Goal: Information Seeking & Learning: Find specific page/section

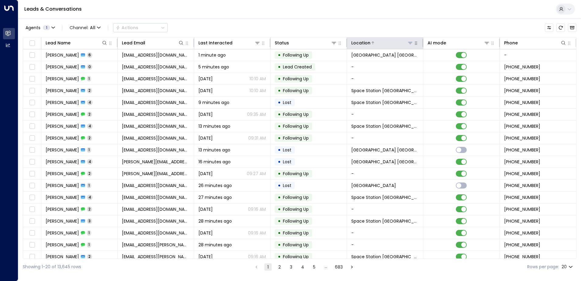
click at [408, 45] on icon at bounding box center [410, 42] width 5 height 5
click at [416, 44] on icon "button" at bounding box center [416, 43] width 5 height 5
click at [413, 44] on button "button" at bounding box center [416, 43] width 6 height 6
click at [416, 43] on icon "button" at bounding box center [416, 43] width 5 height 5
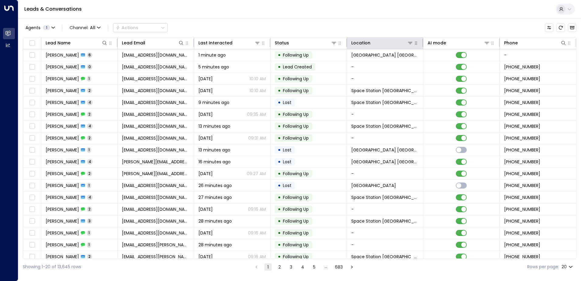
click at [414, 44] on icon "button" at bounding box center [416, 43] width 5 height 5
click at [363, 43] on div "Location" at bounding box center [360, 42] width 19 height 7
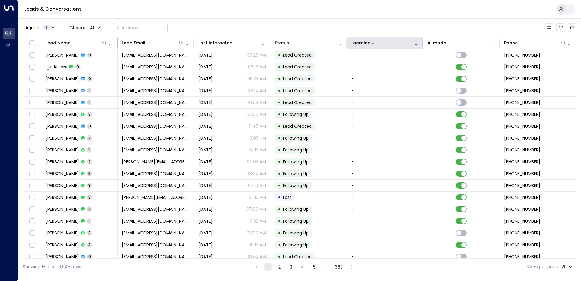
click at [363, 43] on div "Location" at bounding box center [360, 42] width 19 height 7
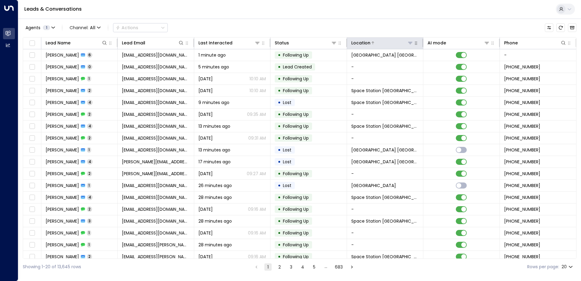
click at [409, 42] on icon at bounding box center [410, 43] width 4 height 2
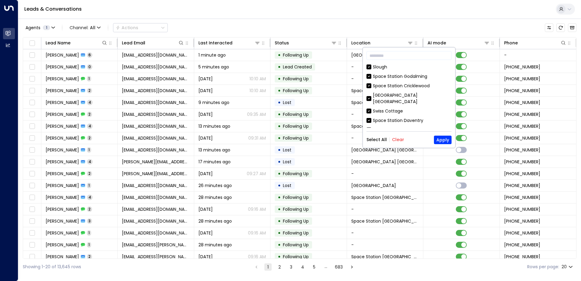
click at [396, 140] on button "Clear" at bounding box center [398, 139] width 12 height 5
click at [383, 58] on input "text" at bounding box center [408, 55] width 85 height 11
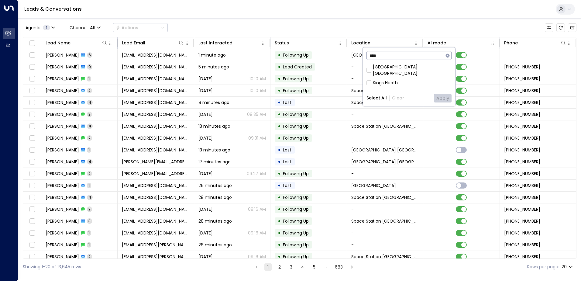
type input "****"
click at [384, 69] on div "[GEOGRAPHIC_DATA] [GEOGRAPHIC_DATA]" at bounding box center [412, 70] width 79 height 13
click at [444, 94] on button "Apply" at bounding box center [443, 98] width 18 height 9
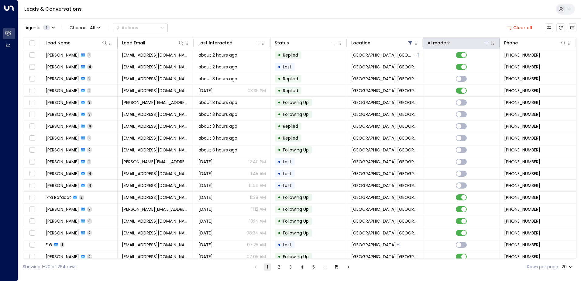
click at [442, 45] on div "AI mode" at bounding box center [436, 42] width 19 height 7
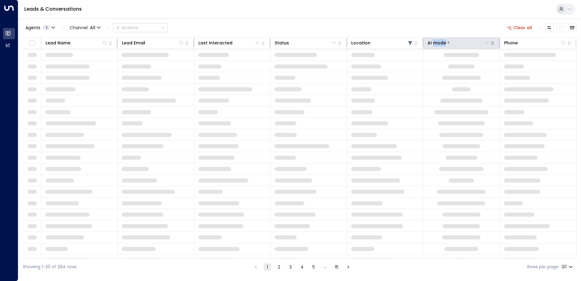
click at [442, 45] on div "AI mode" at bounding box center [436, 42] width 19 height 7
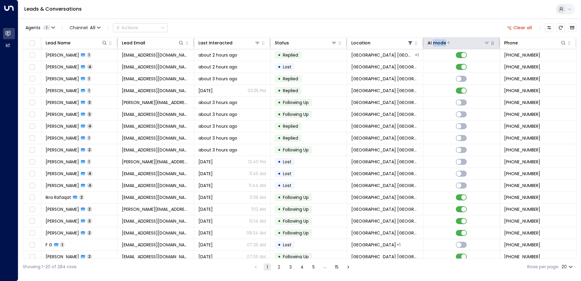
click at [442, 45] on div "AI mode" at bounding box center [436, 42] width 19 height 7
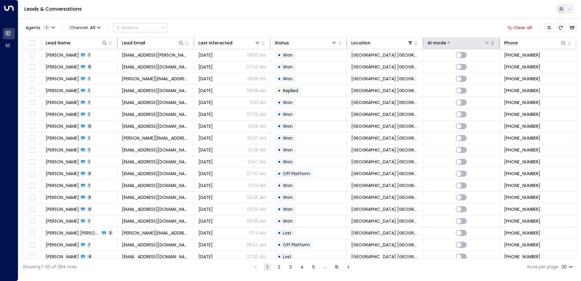
click at [442, 45] on div "AI mode" at bounding box center [436, 42] width 19 height 7
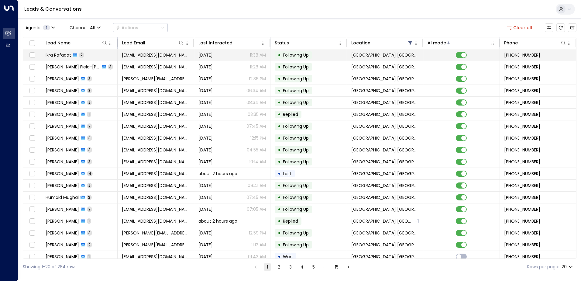
click at [59, 59] on td "Ikra Rafaqat 2" at bounding box center [79, 55] width 76 height 12
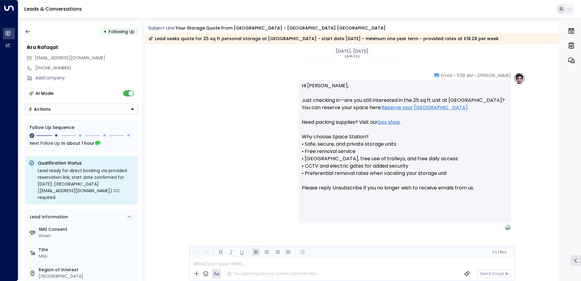
scroll to position [496, 0]
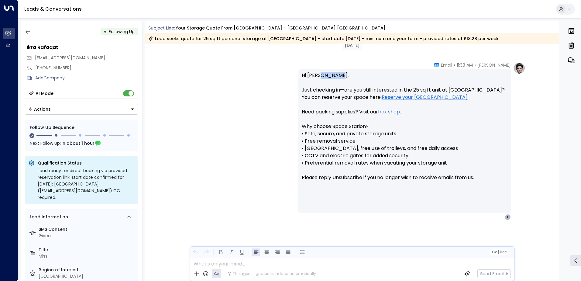
drag, startPoint x: 338, startPoint y: 76, endPoint x: 318, endPoint y: 77, distance: 19.5
click at [318, 77] on p "Hi [PERSON_NAME], Just checking in—are you still interested in the 25 sq ft uni…" at bounding box center [404, 130] width 205 height 117
drag, startPoint x: 318, startPoint y: 77, endPoint x: 323, endPoint y: 78, distance: 5.2
copy p "Rafaqat"
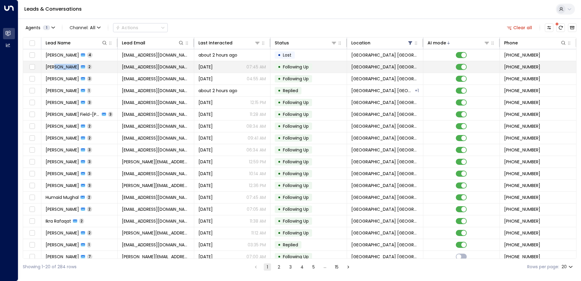
drag, startPoint x: 76, startPoint y: 68, endPoint x: 54, endPoint y: 68, distance: 21.9
click at [54, 68] on div "Iva Karaskova 2" at bounding box center [69, 67] width 46 height 6
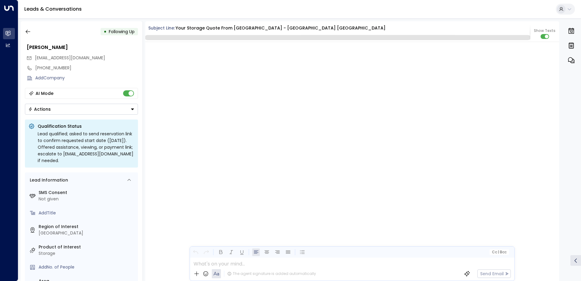
scroll to position [576, 0]
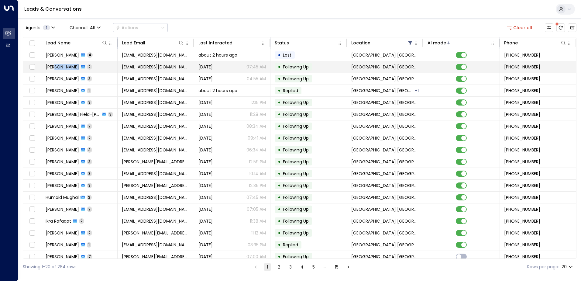
drag, startPoint x: 75, startPoint y: 68, endPoint x: 53, endPoint y: 69, distance: 22.2
click at [53, 69] on span "[PERSON_NAME]" at bounding box center [62, 67] width 33 height 6
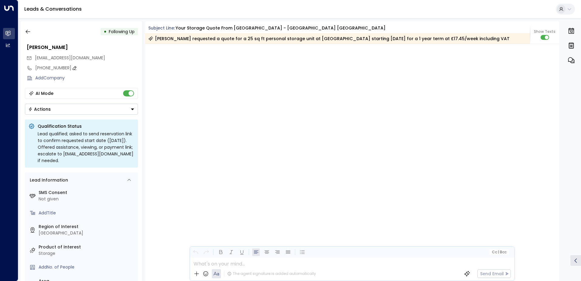
scroll to position [565, 0]
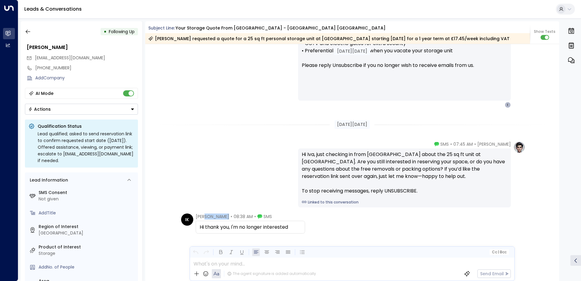
drag, startPoint x: 224, startPoint y: 217, endPoint x: 202, endPoint y: 216, distance: 21.9
click at [202, 216] on span "[PERSON_NAME]" at bounding box center [212, 216] width 33 height 6
copy span "Karaskova"
drag, startPoint x: 299, startPoint y: 225, endPoint x: 197, endPoint y: 225, distance: 101.2
click at [197, 225] on div "Hi thank you, I'm no longer interested" at bounding box center [250, 227] width 109 height 13
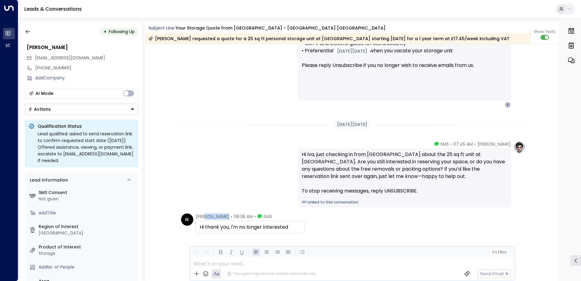
copy div "Hi thank you, I'm no longer interested"
click at [29, 30] on icon "button" at bounding box center [28, 32] width 6 height 6
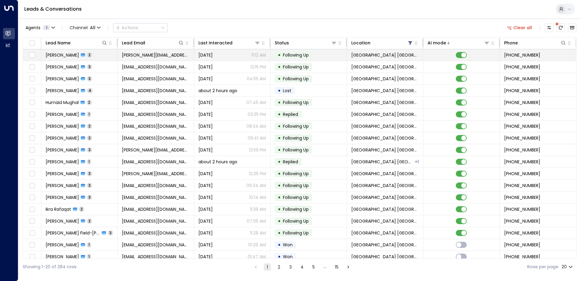
click at [62, 59] on td "[PERSON_NAME] 2" at bounding box center [79, 55] width 76 height 12
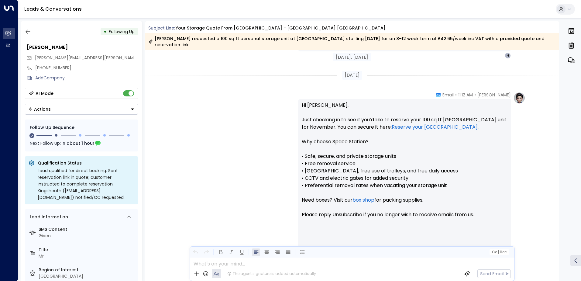
scroll to position [547, 0]
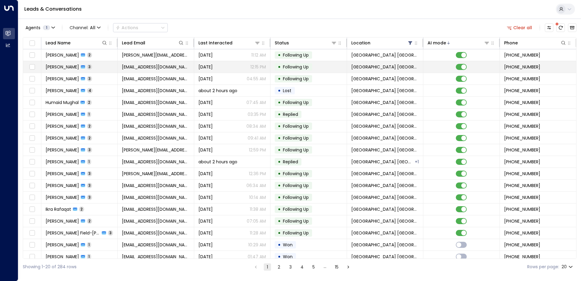
click at [56, 67] on span "[PERSON_NAME]" at bounding box center [62, 67] width 33 height 6
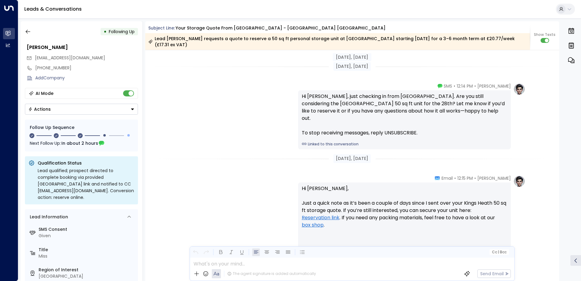
scroll to position [713, 0]
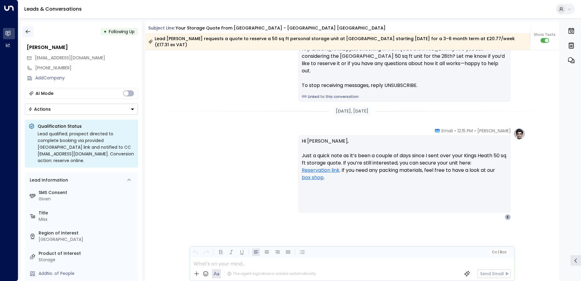
click at [29, 32] on icon "button" at bounding box center [28, 32] width 6 height 6
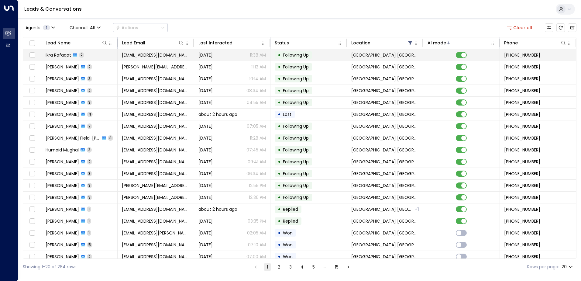
click at [50, 56] on span "Ikra Rafaqat" at bounding box center [59, 55] width 26 height 6
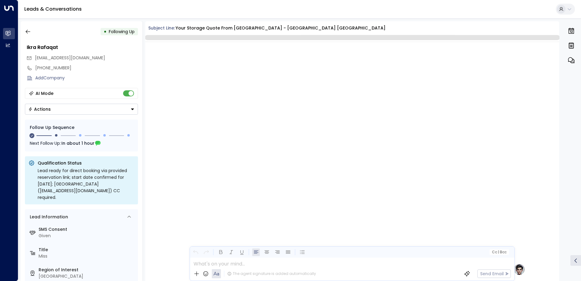
scroll to position [494, 0]
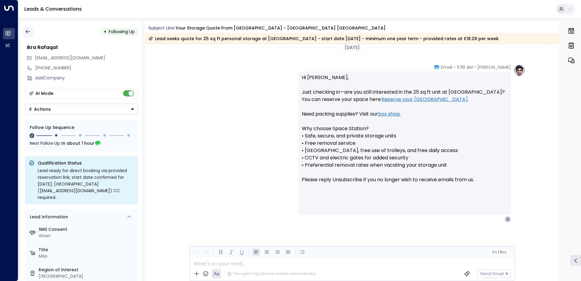
click at [27, 33] on icon "button" at bounding box center [28, 32] width 6 height 6
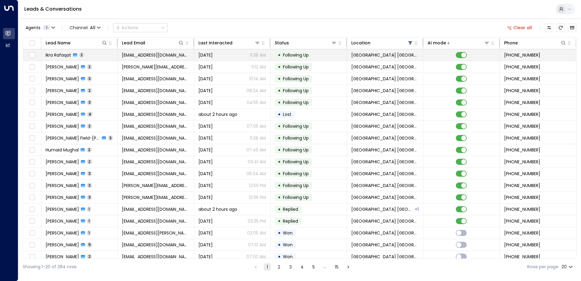
click at [81, 58] on div "Ikra Rafaqat 2" at bounding box center [65, 55] width 39 height 6
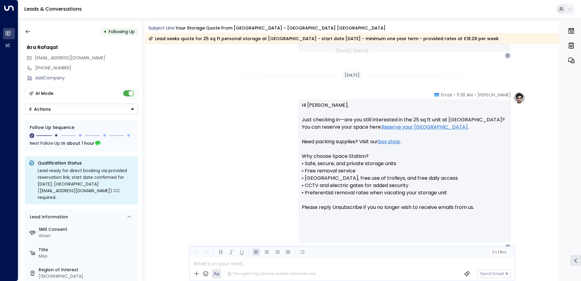
scroll to position [496, 0]
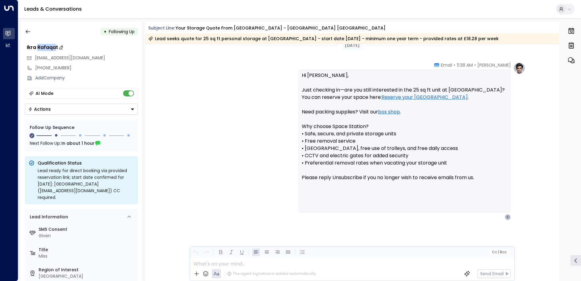
drag, startPoint x: 56, startPoint y: 49, endPoint x: 39, endPoint y: 48, distance: 17.0
click at [39, 48] on div "Ikra Rafaqat" at bounding box center [82, 47] width 111 height 7
click at [26, 30] on icon "button" at bounding box center [28, 32] width 6 height 6
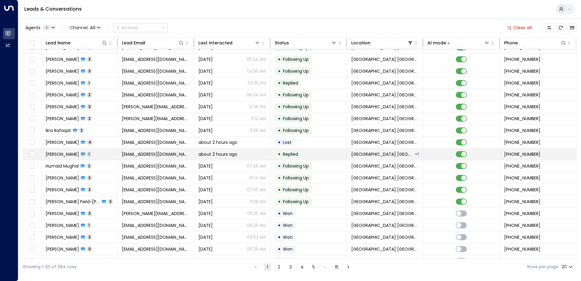
scroll to position [30, 0]
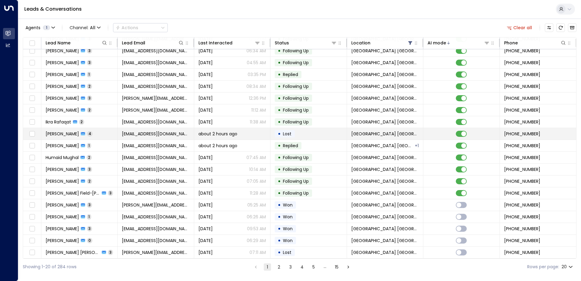
click at [77, 133] on span "[PERSON_NAME]" at bounding box center [62, 134] width 33 height 6
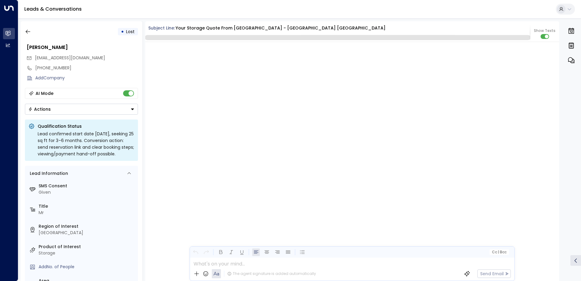
scroll to position [1243, 0]
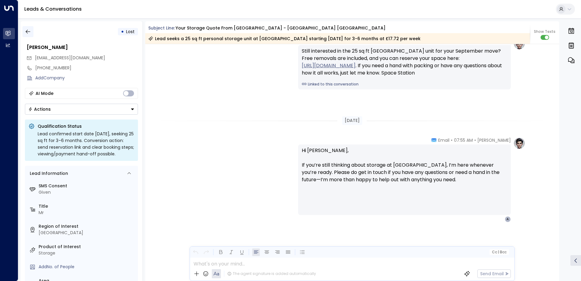
click at [27, 29] on icon "button" at bounding box center [28, 32] width 6 height 6
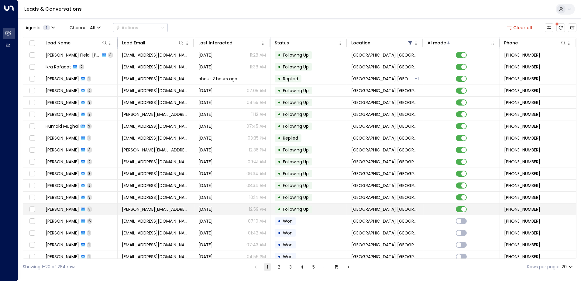
click at [64, 209] on span "[PERSON_NAME]" at bounding box center [62, 209] width 33 height 6
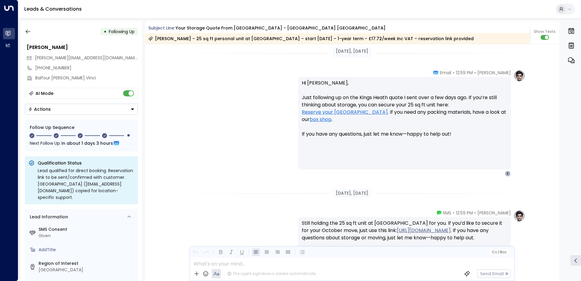
scroll to position [850, 0]
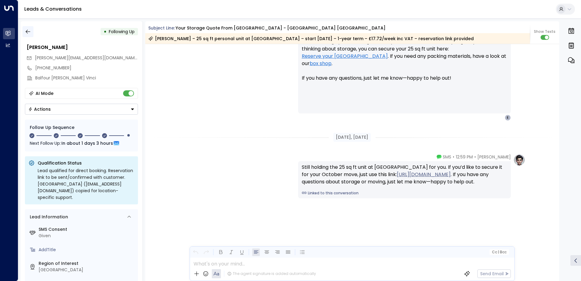
click at [28, 30] on icon "button" at bounding box center [28, 32] width 6 height 6
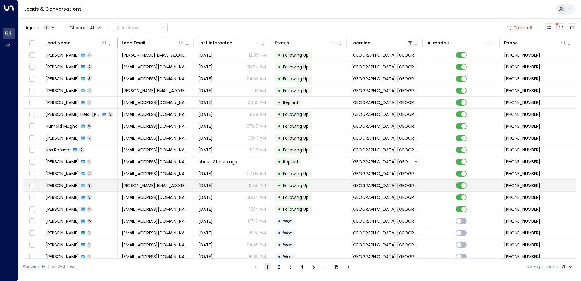
click at [68, 186] on span "[PERSON_NAME]" at bounding box center [62, 185] width 33 height 6
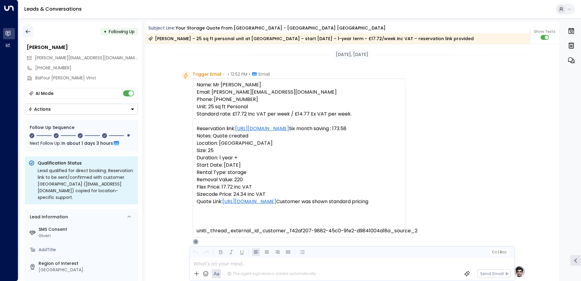
click at [25, 33] on icon "button" at bounding box center [28, 32] width 6 height 6
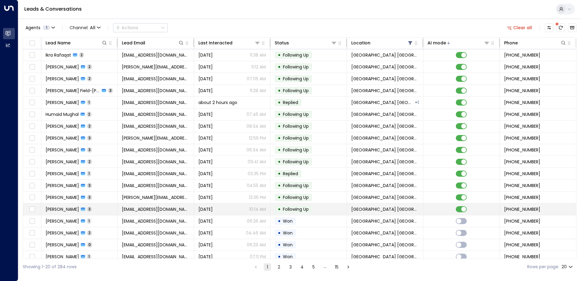
click at [99, 209] on td "Christine Morris 3" at bounding box center [79, 209] width 76 height 12
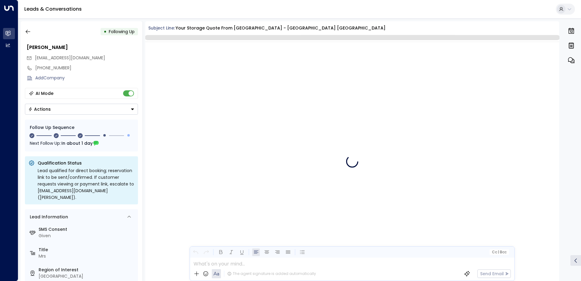
scroll to position [713, 0]
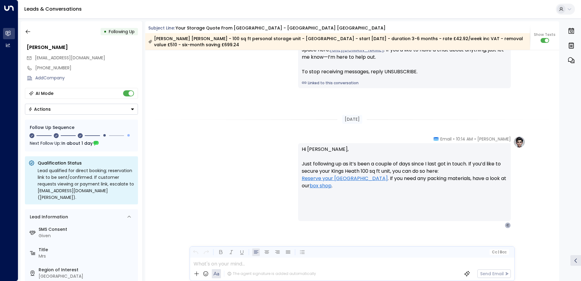
drag, startPoint x: 26, startPoint y: 31, endPoint x: 231, endPoint y: 160, distance: 242.1
click at [231, 160] on div "Olivia Parker • 10:14 AM • Email Hi Christine, Just following up as it’s been a…" at bounding box center [352, 182] width 346 height 92
click at [29, 34] on icon "button" at bounding box center [28, 32] width 6 height 6
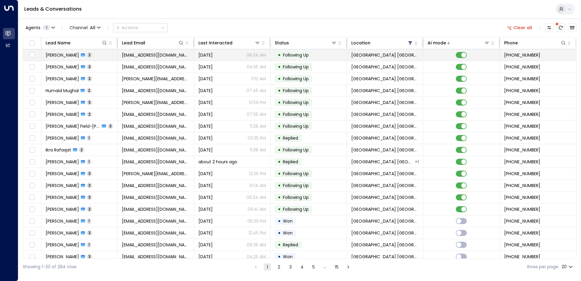
click at [66, 57] on span "[PERSON_NAME]" at bounding box center [62, 55] width 33 height 6
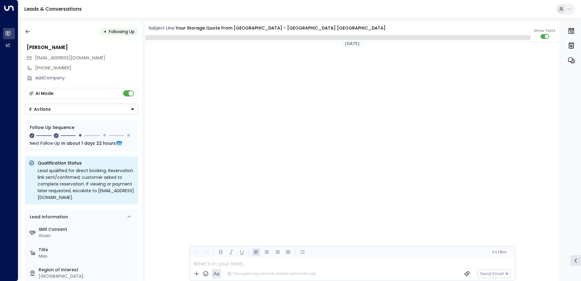
scroll to position [579, 0]
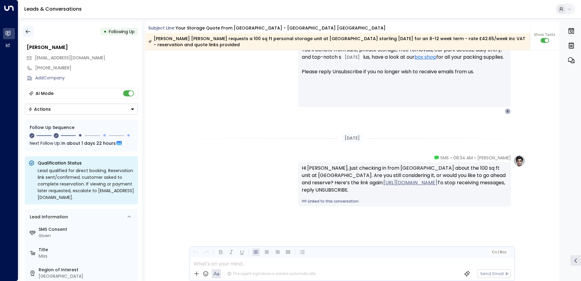
click at [25, 34] on icon "button" at bounding box center [28, 32] width 6 height 6
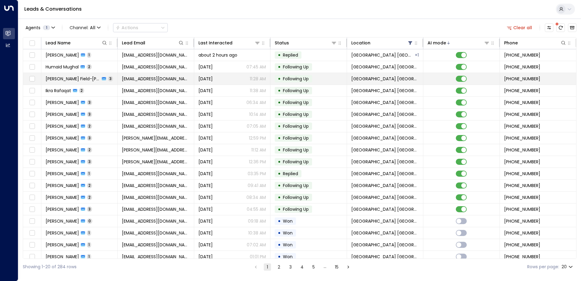
click at [77, 79] on span "[PERSON_NAME] Field-[PERSON_NAME]" at bounding box center [73, 79] width 54 height 6
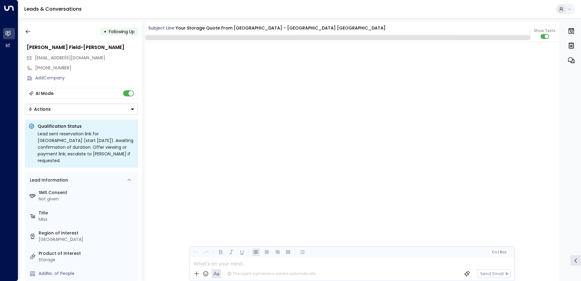
scroll to position [752, 0]
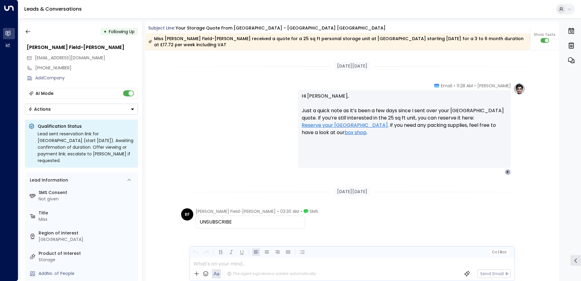
drag, startPoint x: 235, startPoint y: 217, endPoint x: 190, endPoint y: 222, distance: 45.6
click at [190, 222] on div "RF Rowena Field-Carter • 03:30 AM • SMS UNSUBSCRIBE" at bounding box center [352, 248] width 414 height 81
click at [261, 218] on div "UNSUBSCRIBE" at bounding box center [250, 221] width 101 height 7
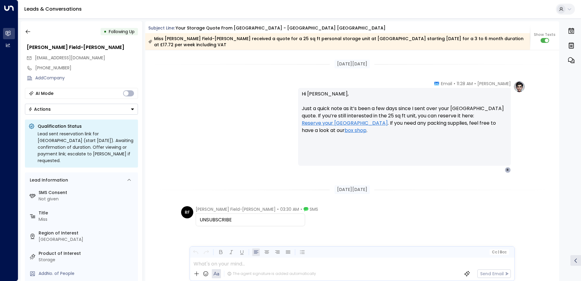
drag, startPoint x: 233, startPoint y: 215, endPoint x: 195, endPoint y: 217, distance: 37.8
click at [196, 217] on div "UNSUBSCRIBE" at bounding box center [250, 219] width 109 height 13
copy div "UNSUBSCRIBE"
click at [24, 33] on button "button" at bounding box center [27, 31] width 11 height 11
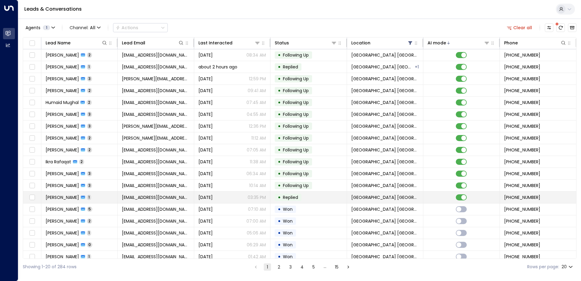
click at [111, 197] on td "Deborah Laslett 1" at bounding box center [79, 197] width 76 height 12
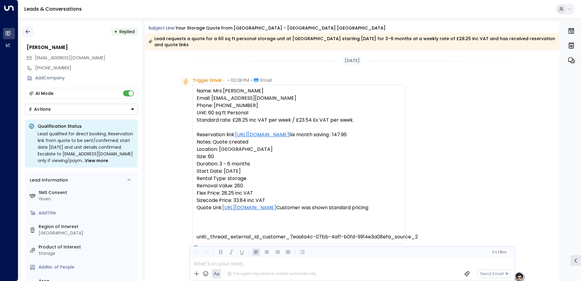
click at [28, 32] on icon "button" at bounding box center [28, 32] width 5 height 4
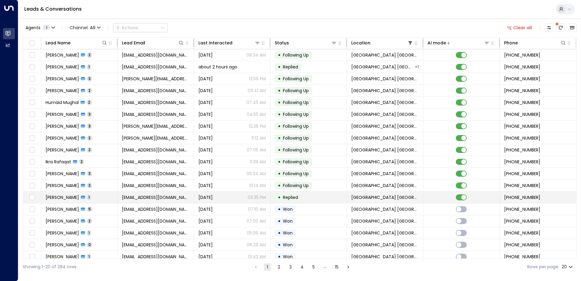
click at [56, 196] on span "[PERSON_NAME]" at bounding box center [62, 197] width 33 height 6
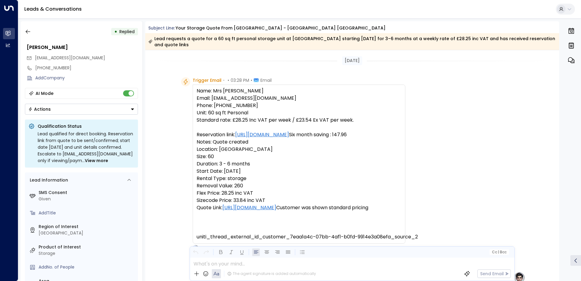
scroll to position [237, 0]
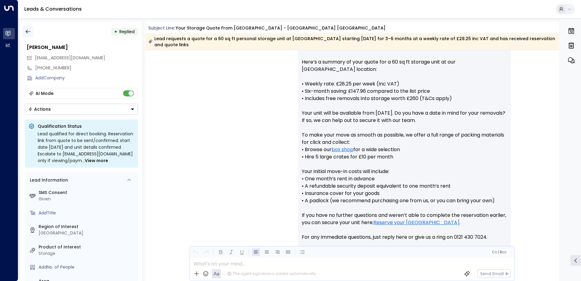
click at [26, 31] on icon "button" at bounding box center [28, 32] width 6 height 6
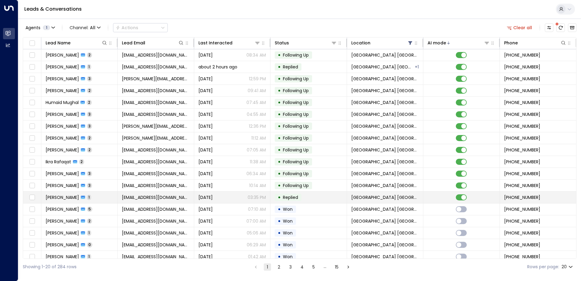
click at [98, 198] on td "Deborah Laslett 1" at bounding box center [79, 197] width 76 height 12
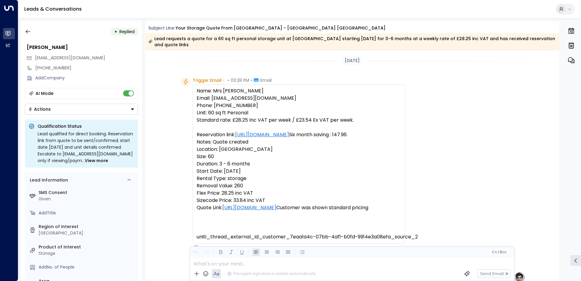
scroll to position [237, 0]
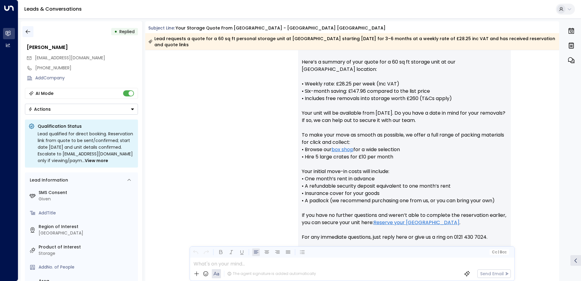
click at [29, 32] on icon "button" at bounding box center [28, 32] width 6 height 6
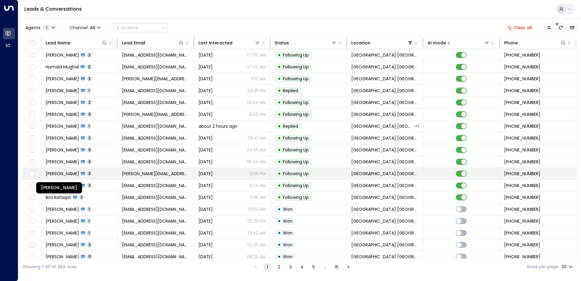
click at [75, 174] on span "[PERSON_NAME]" at bounding box center [62, 173] width 33 height 6
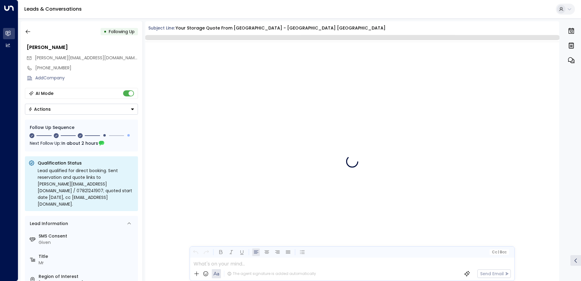
scroll to position [706, 0]
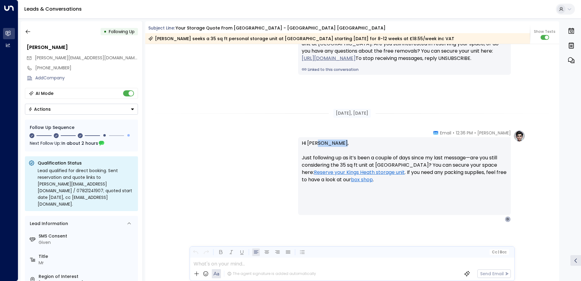
drag, startPoint x: 341, startPoint y: 144, endPoint x: 318, endPoint y: 146, distance: 23.1
click at [318, 146] on p "Hi Mr Balakumar, Just following up as it’s been a couple of days since my last …" at bounding box center [404, 164] width 205 height 51
click at [346, 145] on p "Hi Mr Balakumar, Just following up as it’s been a couple of days since my last …" at bounding box center [404, 164] width 205 height 51
drag, startPoint x: 340, startPoint y: 143, endPoint x: 313, endPoint y: 146, distance: 27.2
click at [313, 146] on p "Hi Mr Balakumar, Just following up as it’s been a couple of days since my last …" at bounding box center [404, 164] width 205 height 51
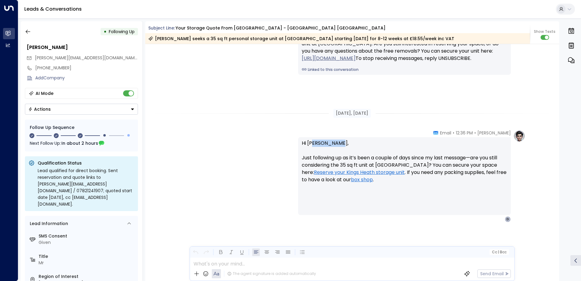
drag, startPoint x: 313, startPoint y: 146, endPoint x: 329, endPoint y: 144, distance: 16.9
copy p "Balakumar"
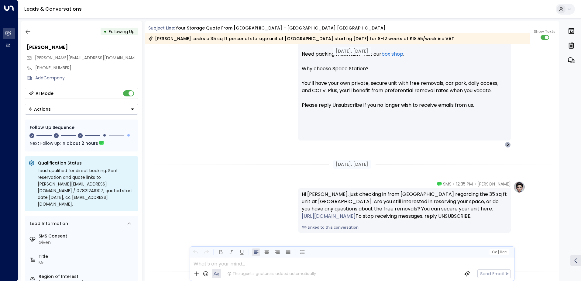
scroll to position [707, 0]
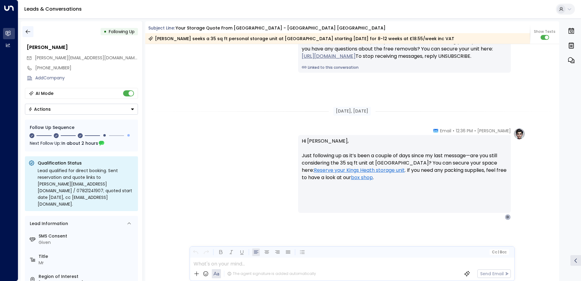
click at [28, 32] on icon "button" at bounding box center [28, 32] width 5 height 4
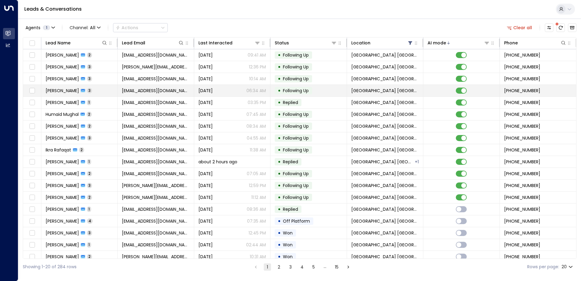
click at [65, 89] on span "[PERSON_NAME]" at bounding box center [62, 91] width 33 height 6
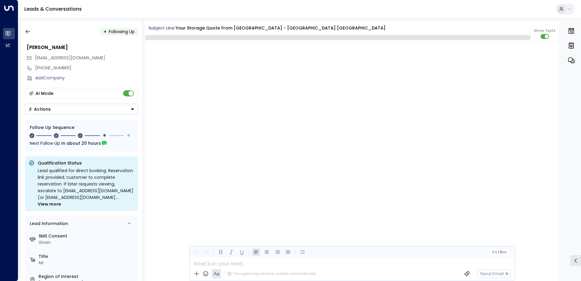
scroll to position [741, 0]
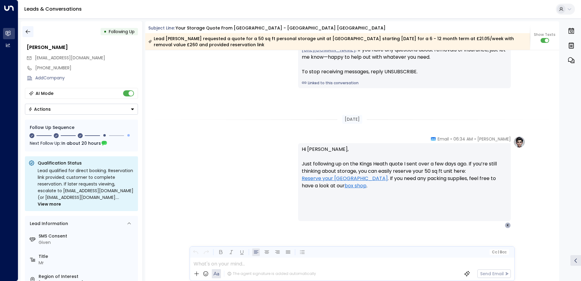
click at [30, 33] on icon "button" at bounding box center [28, 32] width 6 height 6
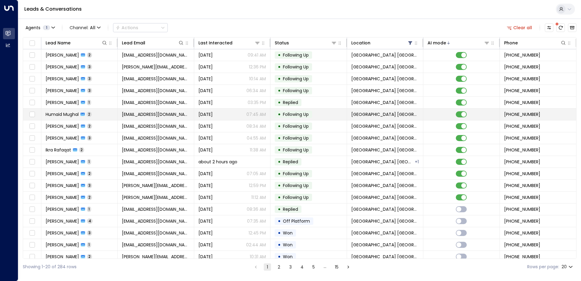
click at [56, 117] on span "Humaid Mughal" at bounding box center [62, 114] width 33 height 6
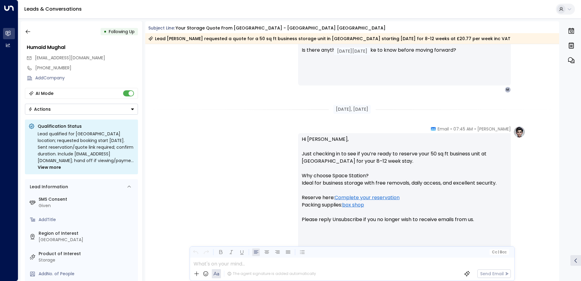
scroll to position [467, 0]
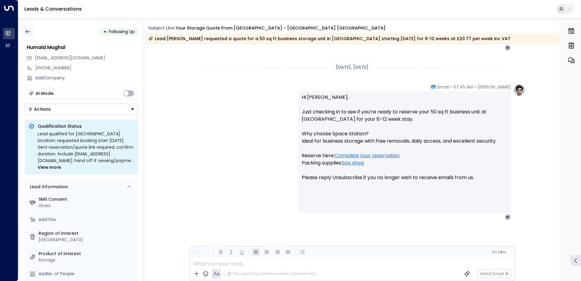
click at [28, 32] on icon "button" at bounding box center [28, 32] width 6 height 6
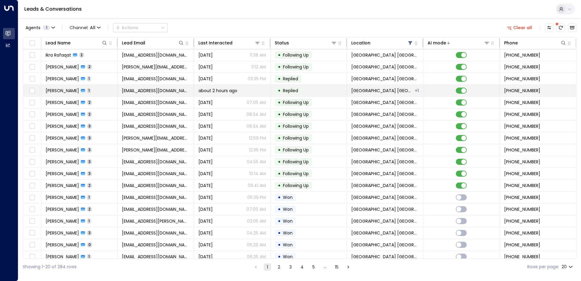
click at [63, 93] on span "[PERSON_NAME]" at bounding box center [62, 91] width 33 height 6
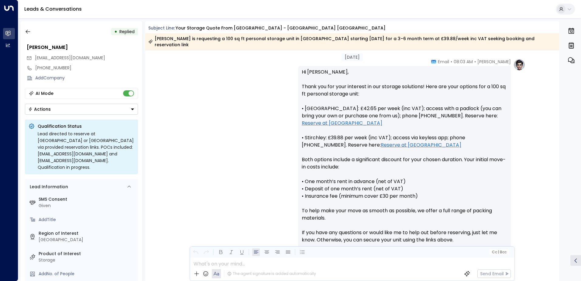
scroll to position [269, 0]
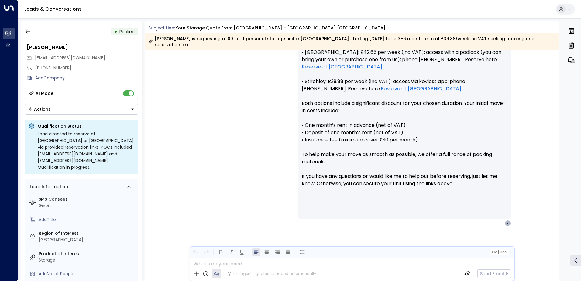
click at [135, 106] on button "Actions" at bounding box center [81, 109] width 113 height 11
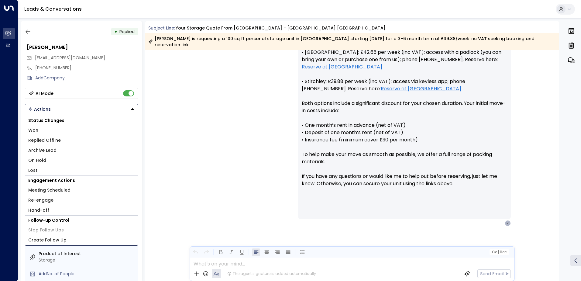
click at [302, 118] on p "Hi Roxanne, Thank you for your interest in our storage solutions! Here are your…" at bounding box center [404, 103] width 205 height 182
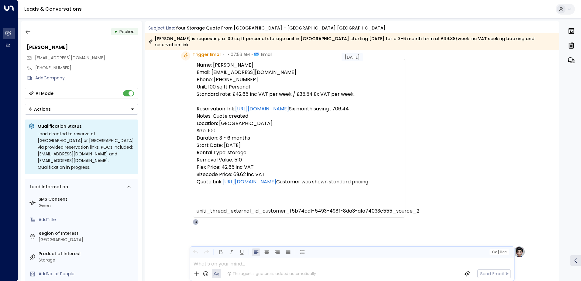
scroll to position [0, 0]
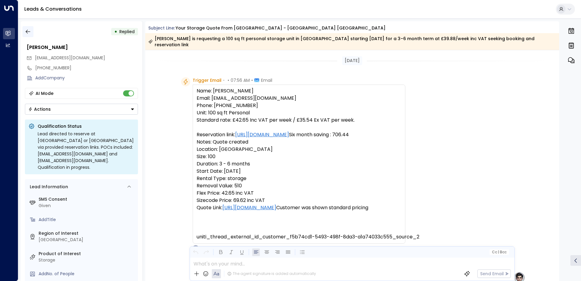
click at [29, 33] on icon "button" at bounding box center [28, 32] width 6 height 6
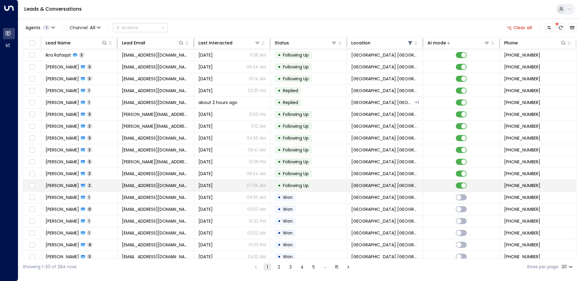
click at [105, 184] on td "Tina Wilson 2" at bounding box center [79, 186] width 76 height 12
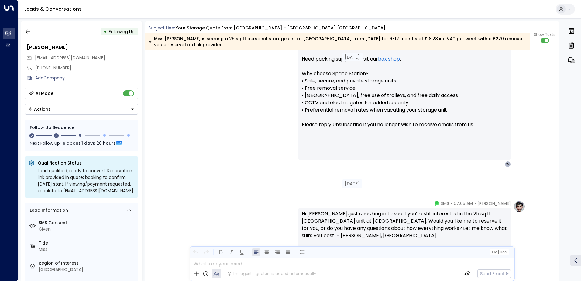
scroll to position [624, 0]
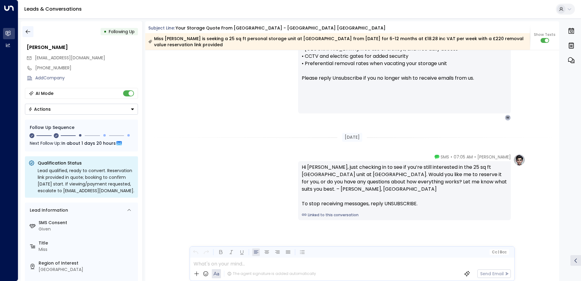
click at [24, 33] on button "button" at bounding box center [27, 31] width 11 height 11
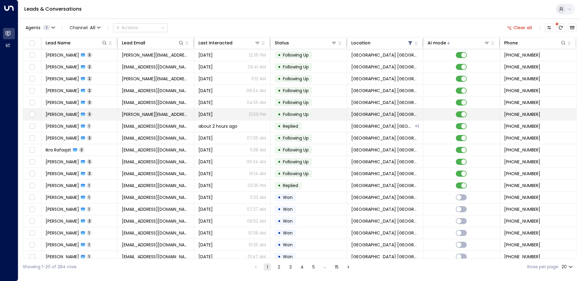
click at [60, 116] on span "[PERSON_NAME]" at bounding box center [62, 114] width 33 height 6
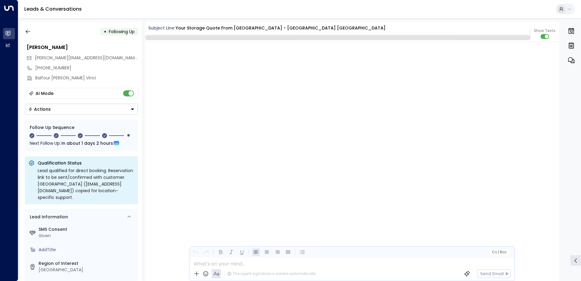
scroll to position [1044, 0]
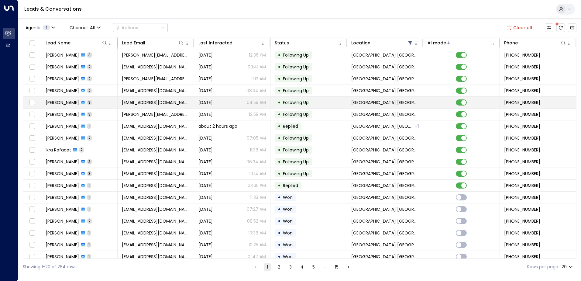
click at [99, 107] on td "Halla Neal 3" at bounding box center [79, 103] width 76 height 12
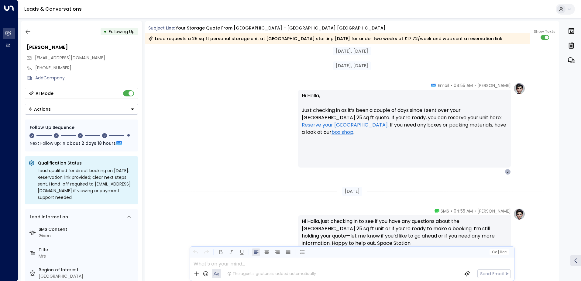
scroll to position [850, 0]
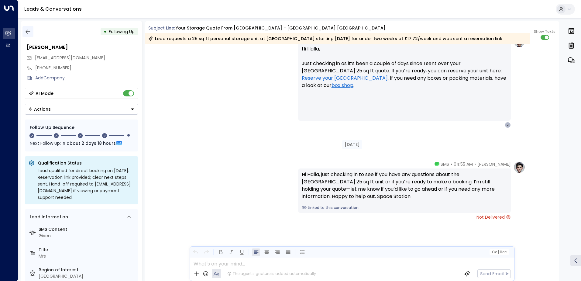
click at [25, 29] on icon "button" at bounding box center [28, 32] width 6 height 6
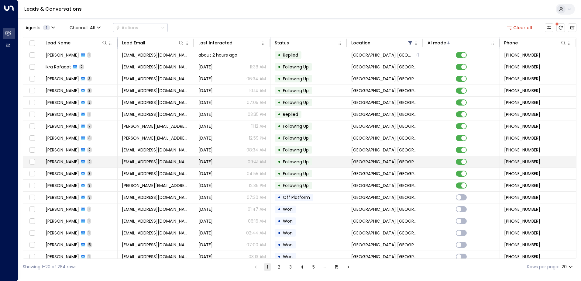
click at [74, 161] on span "[PERSON_NAME]" at bounding box center [62, 162] width 33 height 6
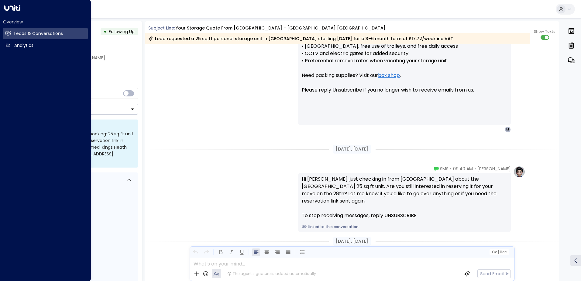
scroll to position [546, 0]
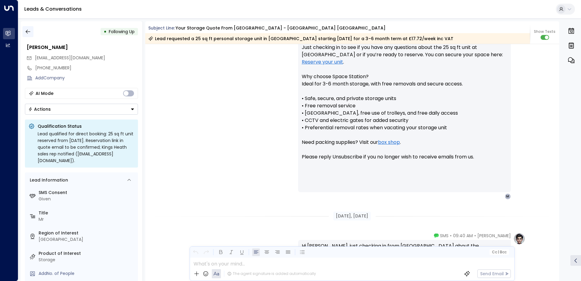
click at [28, 33] on icon "button" at bounding box center [28, 32] width 6 height 6
